Goal: Task Accomplishment & Management: Use online tool/utility

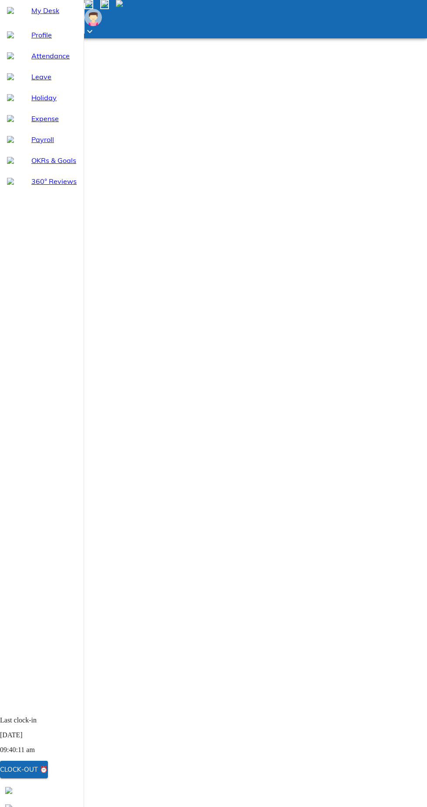
click at [48, 768] on div "Clock-out ⏰" at bounding box center [24, 768] width 48 height 11
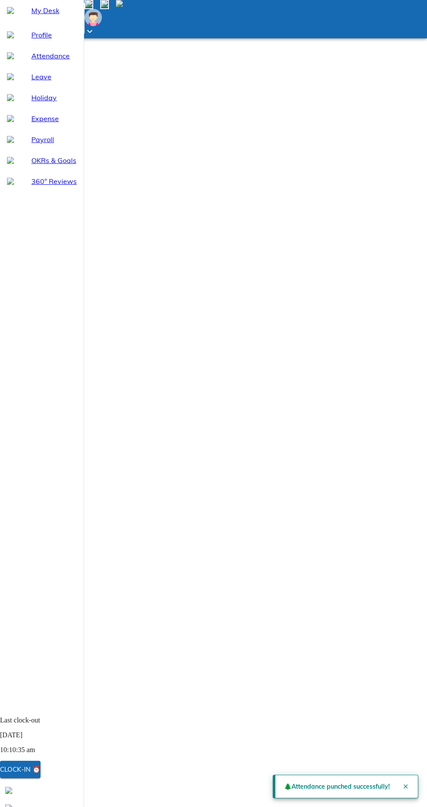
click at [44, 739] on p "04-Sep-2025" at bounding box center [42, 735] width 84 height 8
click at [84, 528] on div "My Desk Profile Attendance Leave Holiday Expense Payroll OKRs & Goals 360° Revi…" at bounding box center [42, 354] width 84 height 709
click at [41, 771] on div "Clock-in ⏰" at bounding box center [20, 768] width 41 height 11
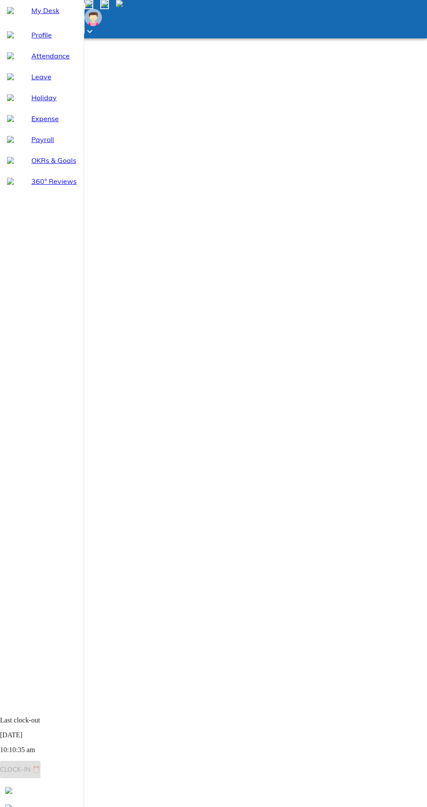
click at [43, 767] on span "Last clock-out 04-Sep-2025 10:10:35 am Clock-in ⏰" at bounding box center [42, 744] width 84 height 56
